Goal: Task Accomplishment & Management: Complete application form

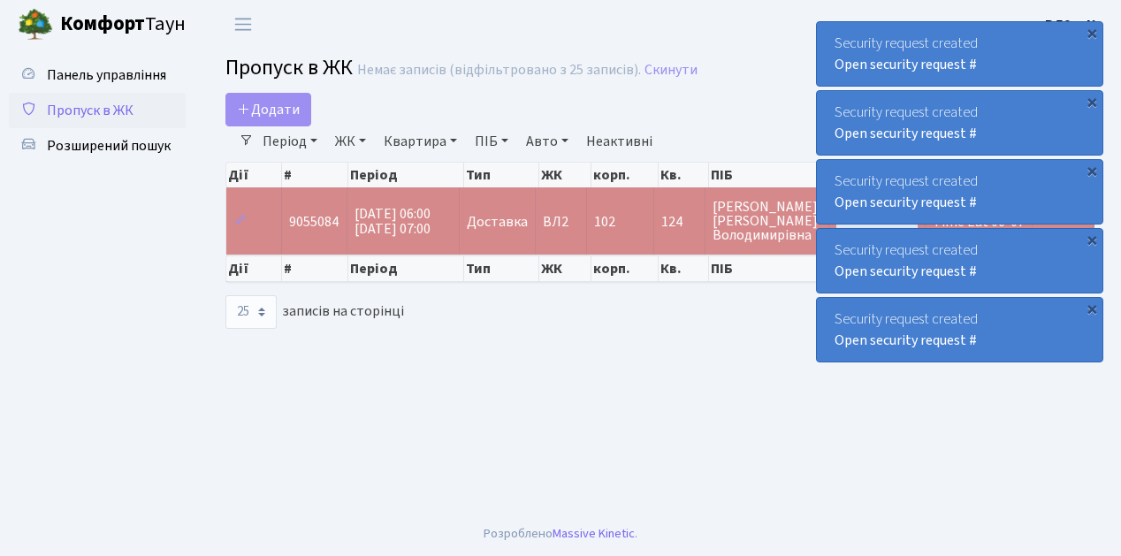
select select "25"
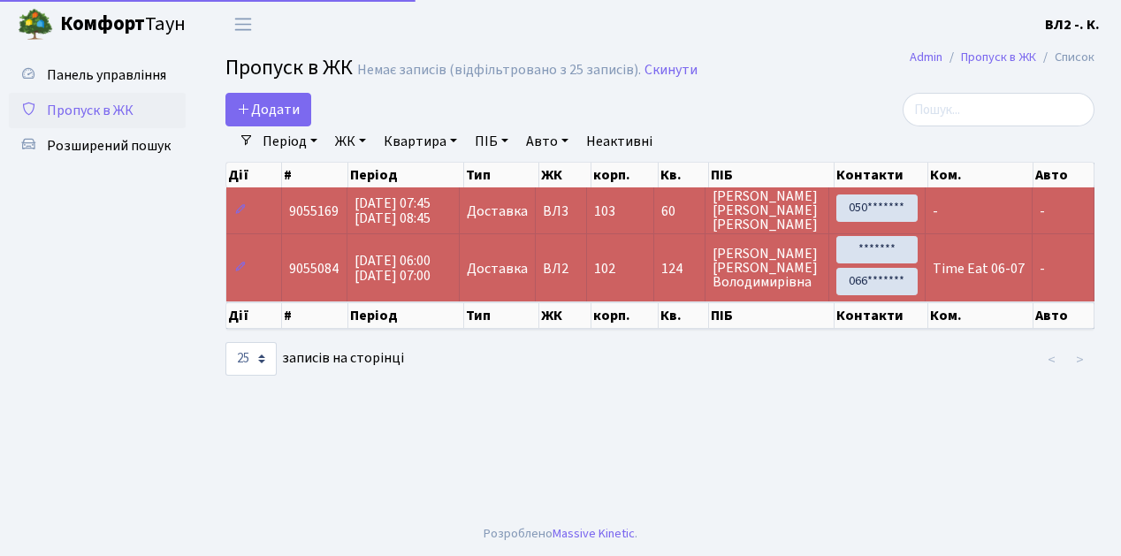
select select "25"
click at [300, 119] on link "Додати" at bounding box center [268, 110] width 86 height 34
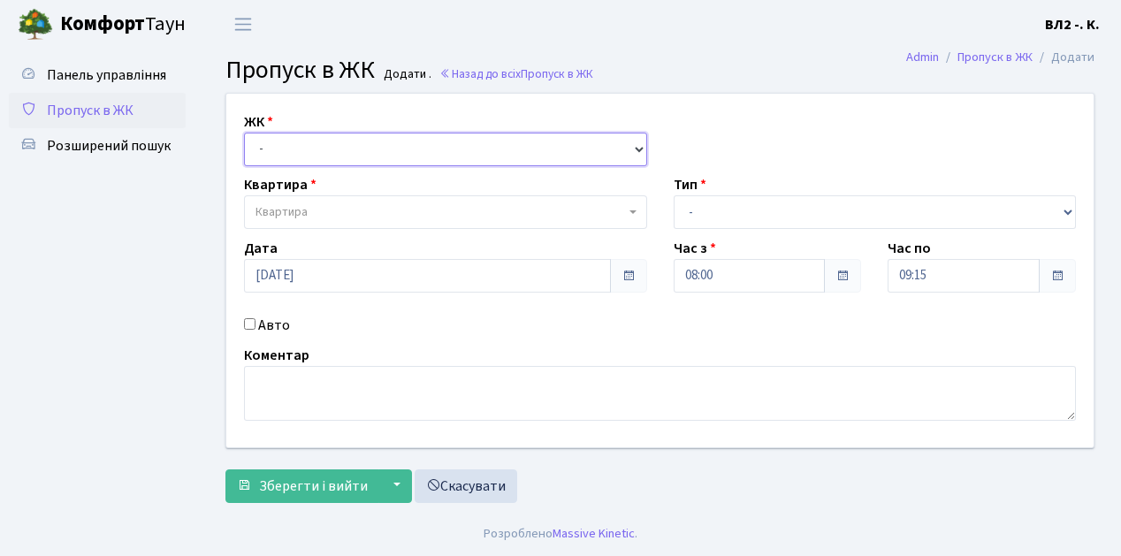
click at [635, 146] on select "- ВЛ1, Ужгородський пров., 4/1 ВЛ2, пр.Голосіївський, 76 ВЛ3, пр.Голосіївський,…" at bounding box center [445, 150] width 403 height 34
select select "317"
click at [244, 133] on select "- ВЛ1, Ужгородський пров., 4/1 ВЛ2, пр.Голосіївський, 76 ВЛ3, пр.Голосіївський,…" at bounding box center [445, 150] width 403 height 34
select select
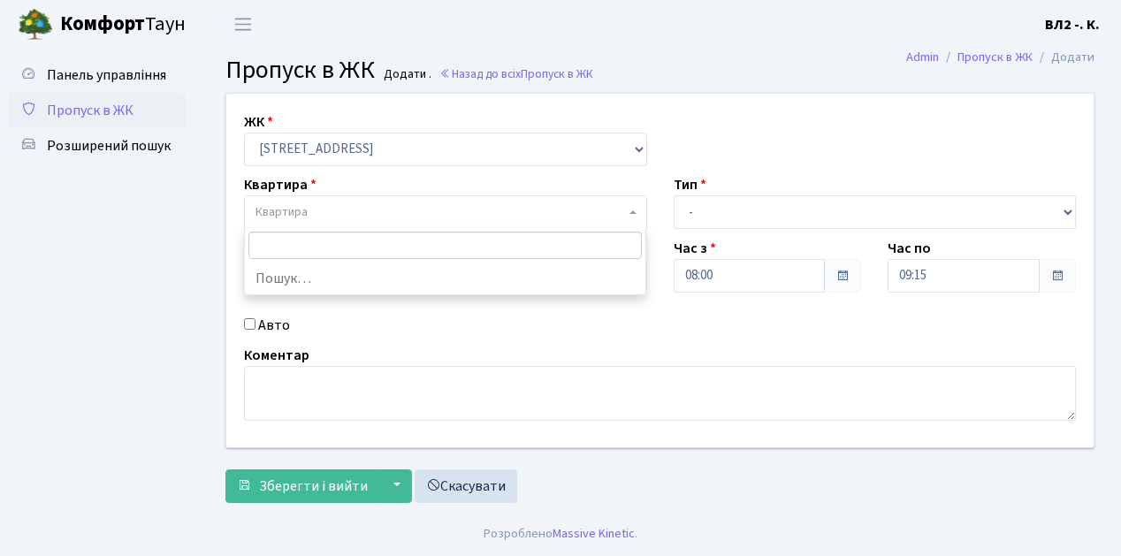
click at [630, 212] on b at bounding box center [632, 212] width 7 height 4
type input "114"
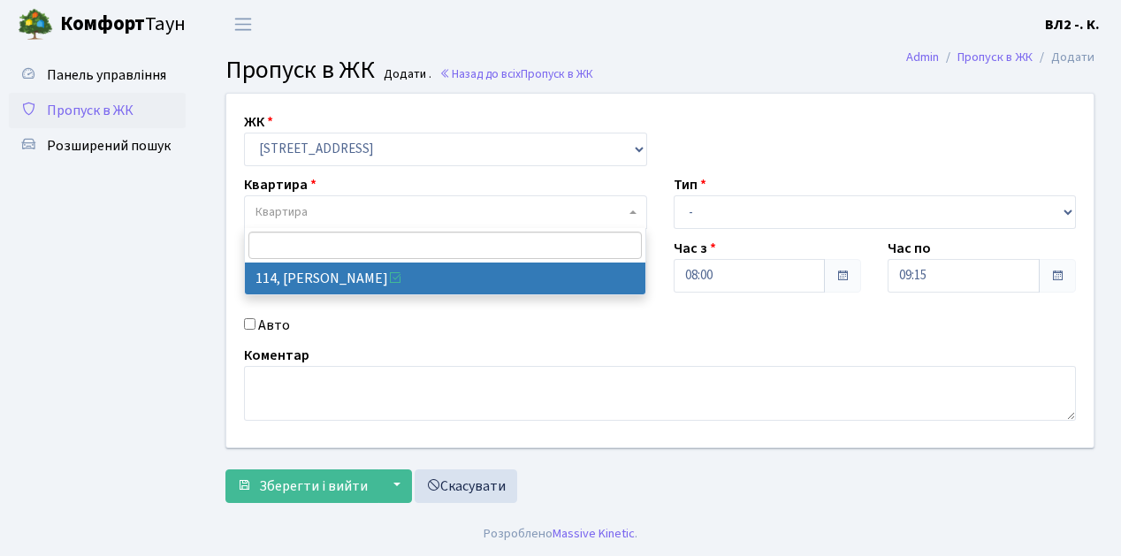
select select "38278"
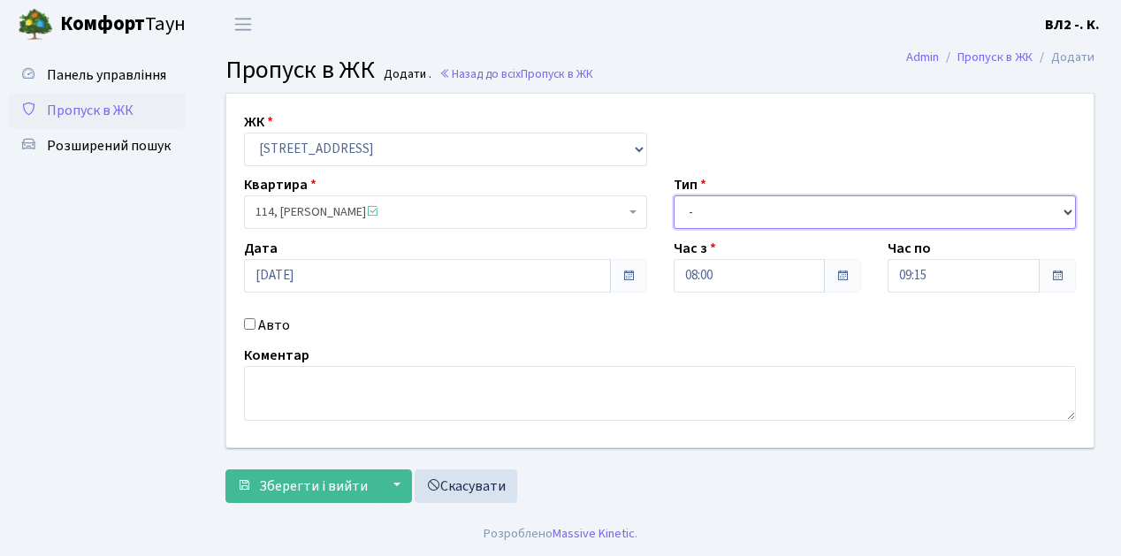
click at [1068, 208] on select "- Доставка Таксі Гості Сервіс" at bounding box center [875, 212] width 403 height 34
select select "1"
click at [674, 195] on select "- Доставка Таксі Гості Сервіс" at bounding box center [875, 212] width 403 height 34
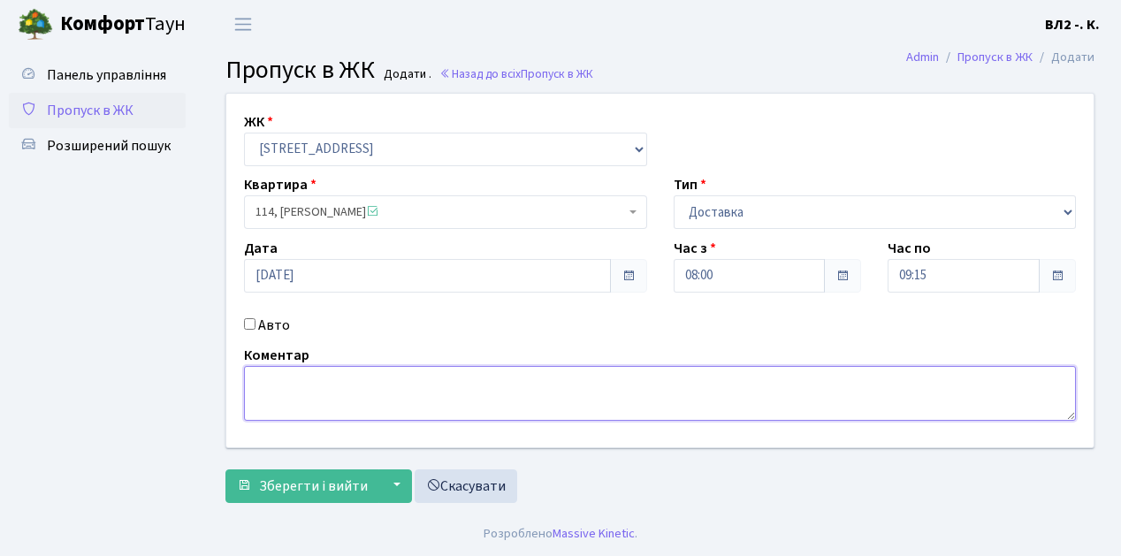
click at [250, 368] on textarea at bounding box center [660, 393] width 832 height 55
type textarea "Glovo 08-11"
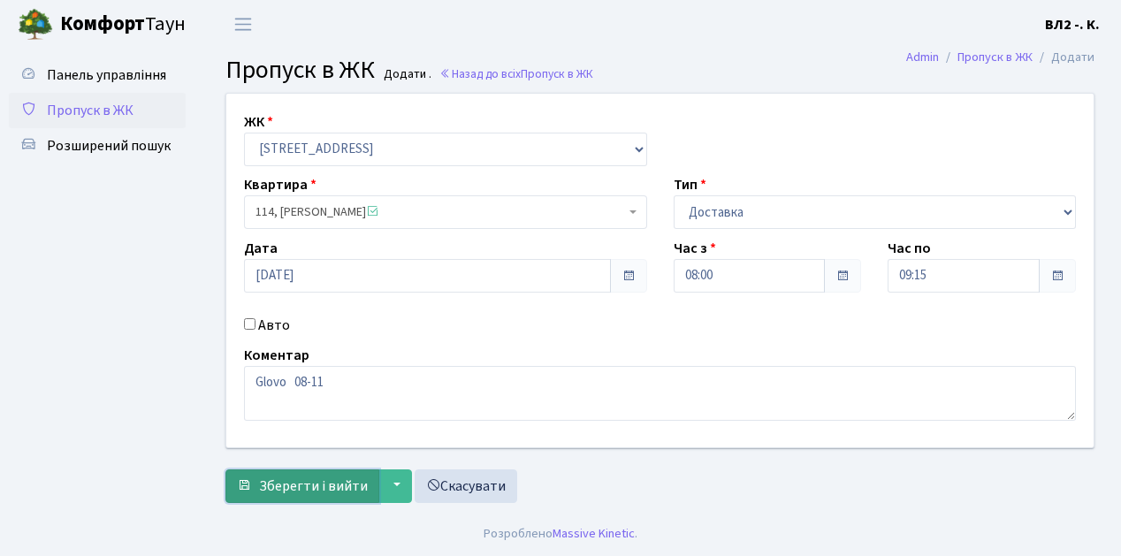
click at [278, 481] on span "Зберегти і вийти" at bounding box center [313, 485] width 109 height 19
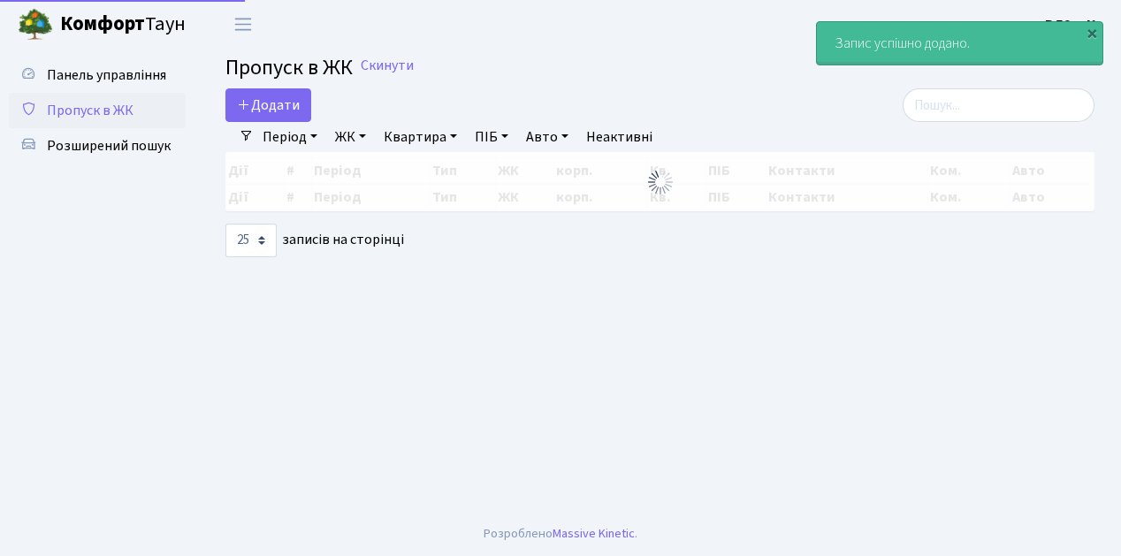
select select "25"
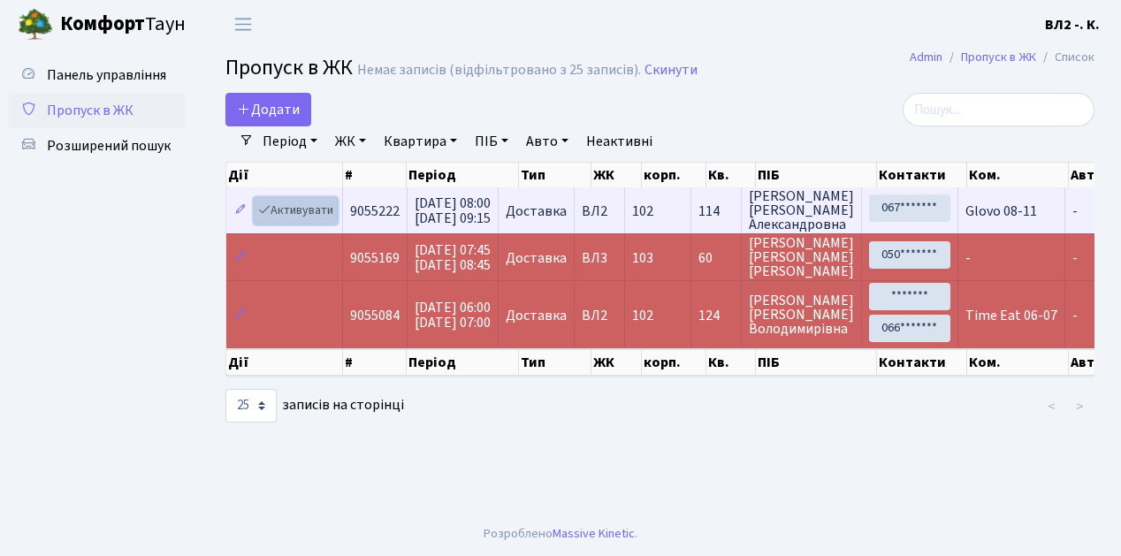
click at [332, 219] on link "Активувати" at bounding box center [296, 210] width 84 height 27
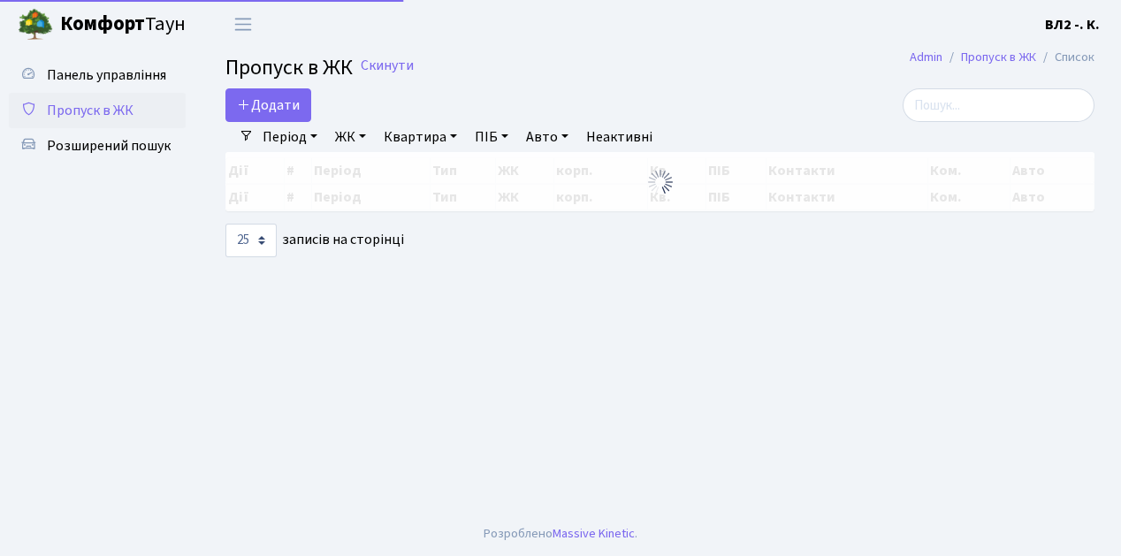
select select "25"
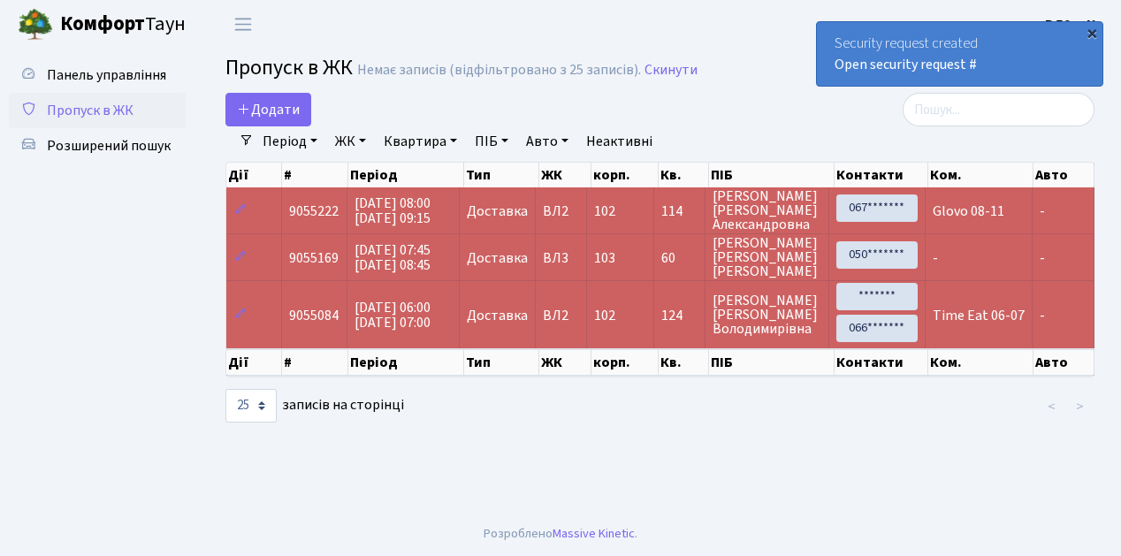
click at [1092, 34] on div "×" at bounding box center [1092, 33] width 18 height 18
